Goal: Find specific page/section: Find specific page/section

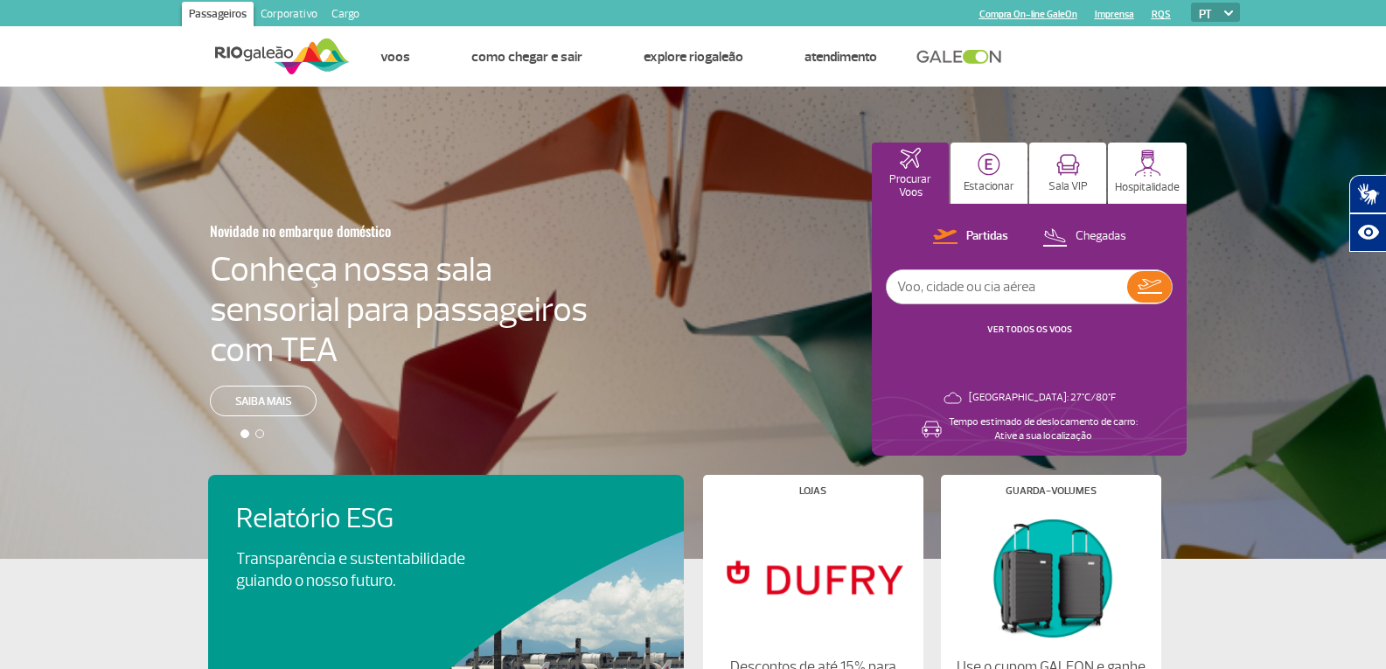
click at [265, 15] on link "Corporativo" at bounding box center [289, 16] width 71 height 28
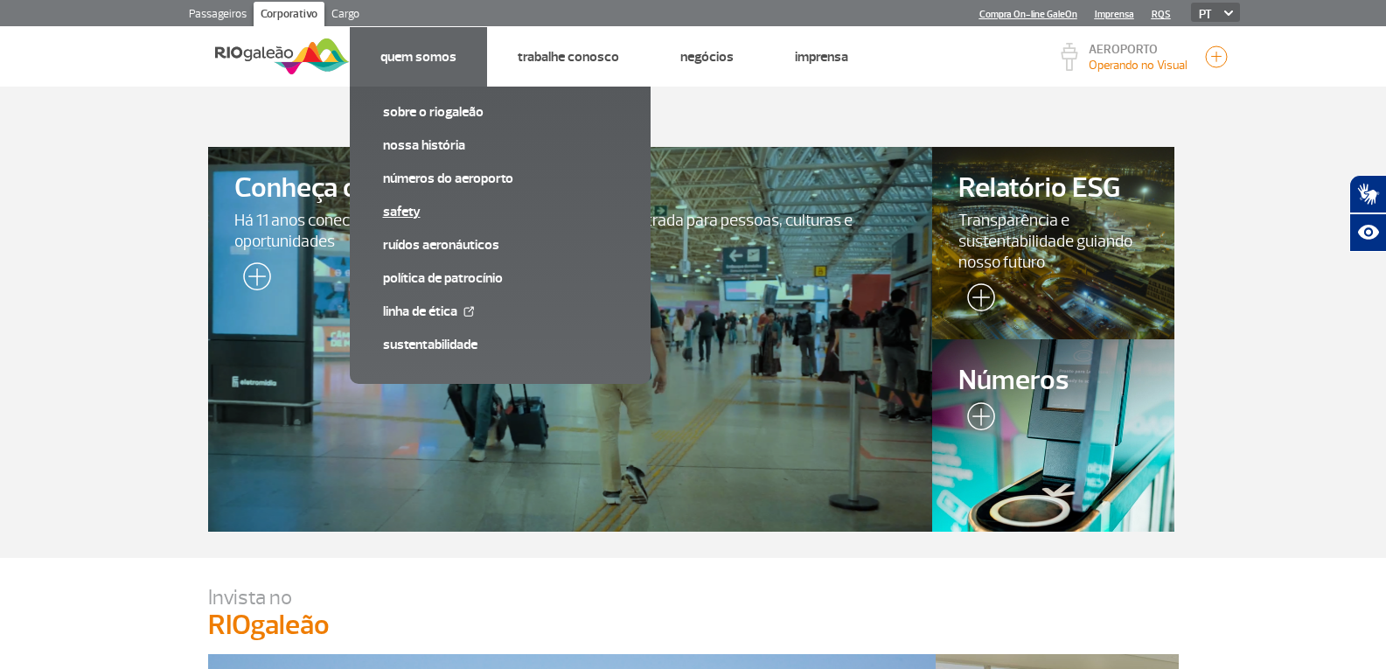
click at [410, 206] on link "SAFETY" at bounding box center [500, 211] width 234 height 19
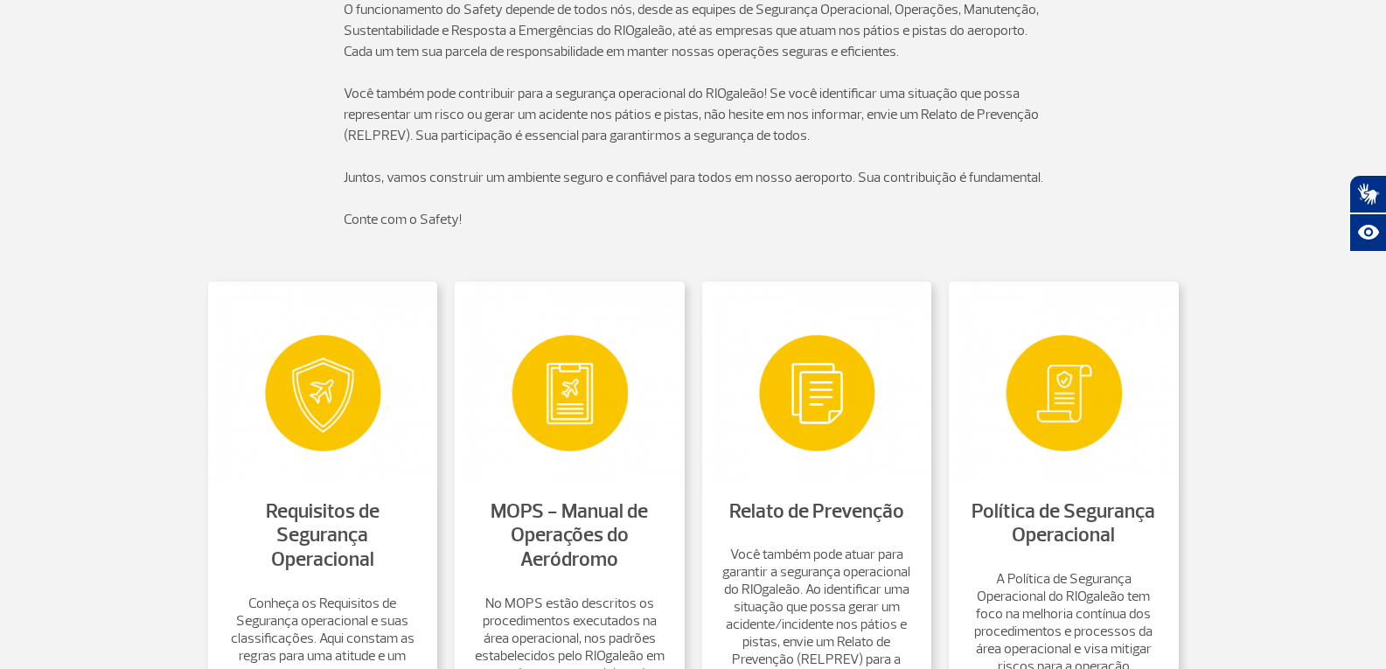
scroll to position [525, 0]
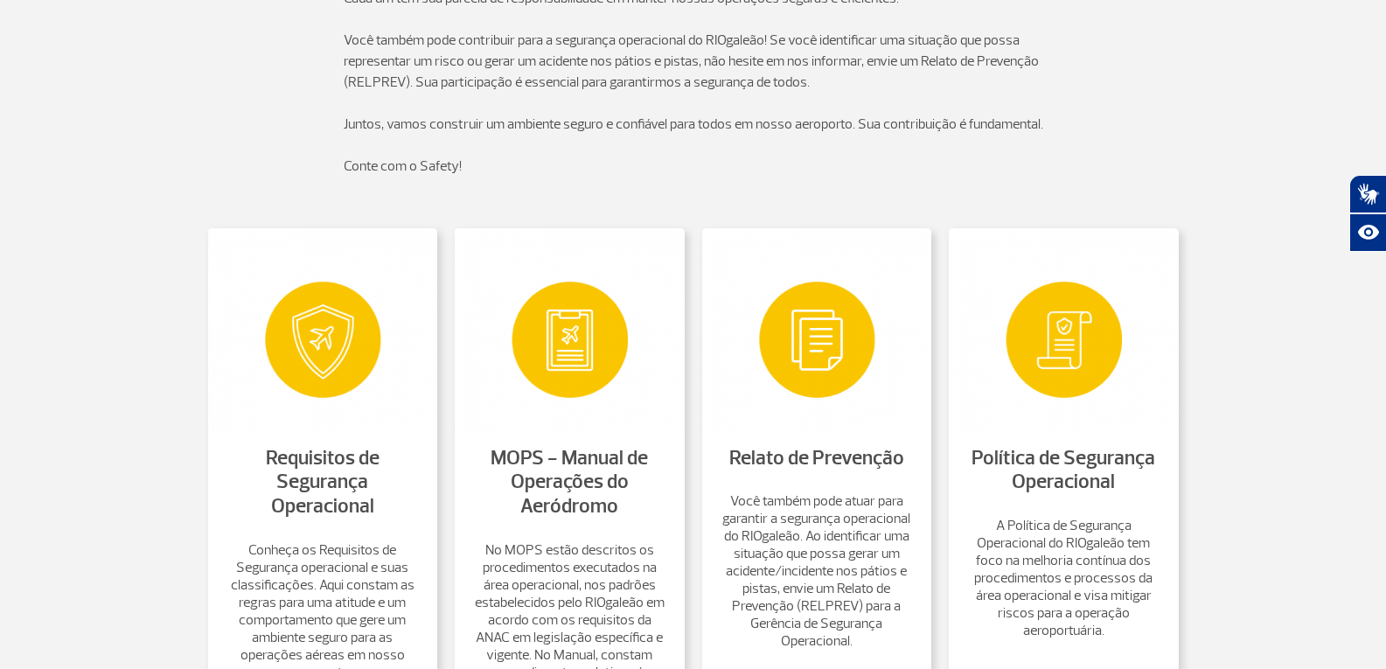
click at [870, 412] on img at bounding box center [817, 330] width 230 height 204
